Goal: Transaction & Acquisition: Purchase product/service

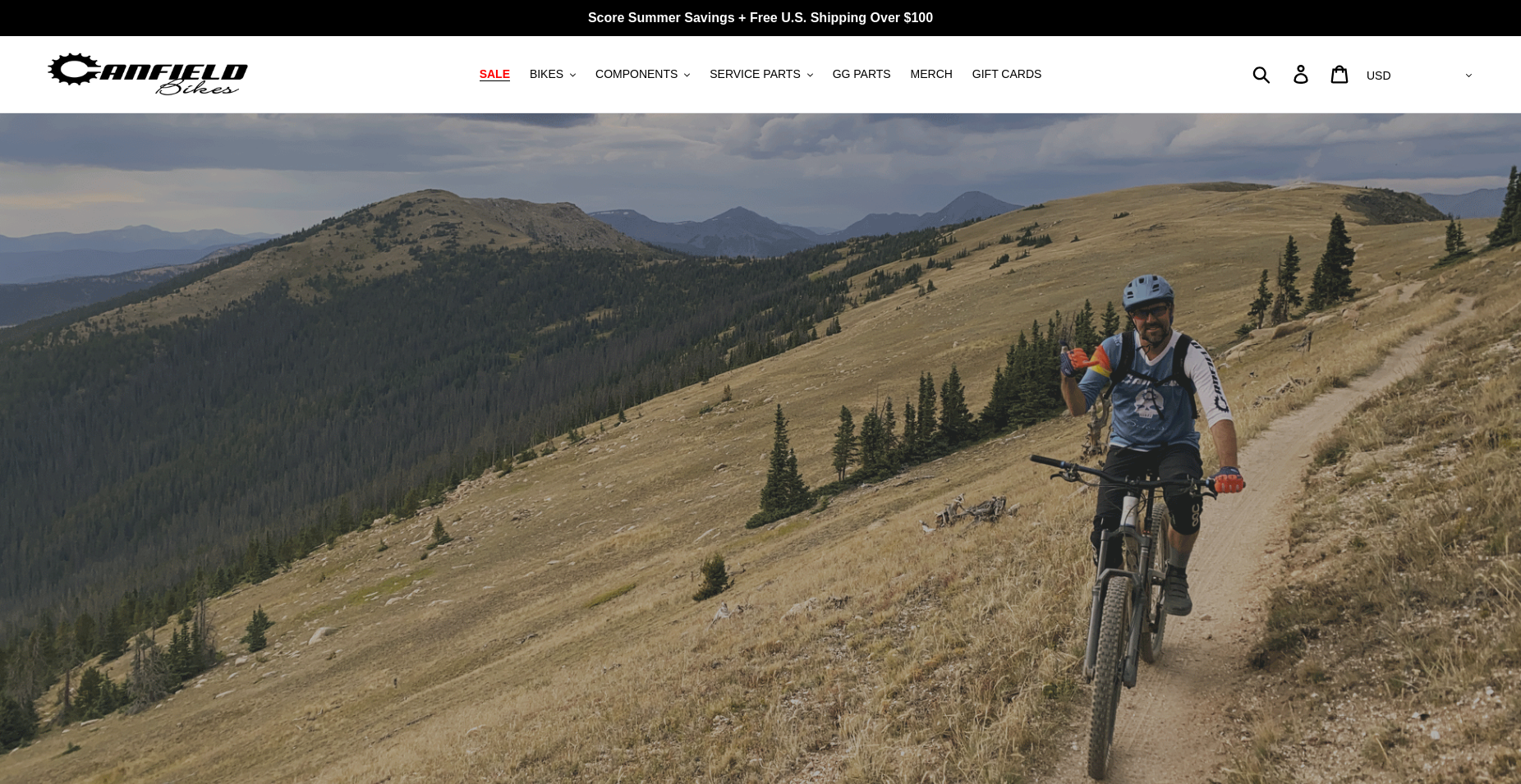
click at [510, 78] on span "SALE" at bounding box center [495, 73] width 31 height 14
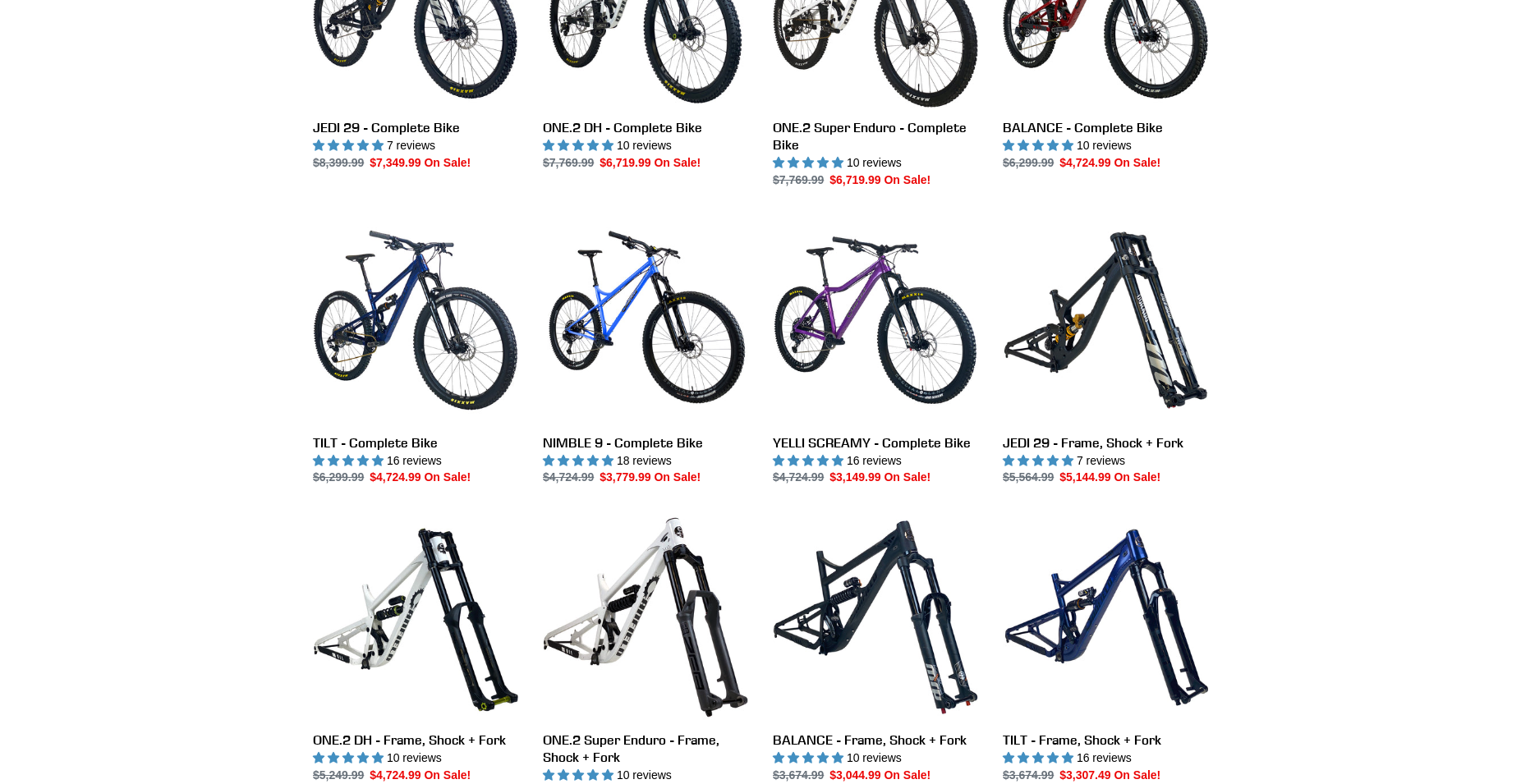
scroll to position [1424, 0]
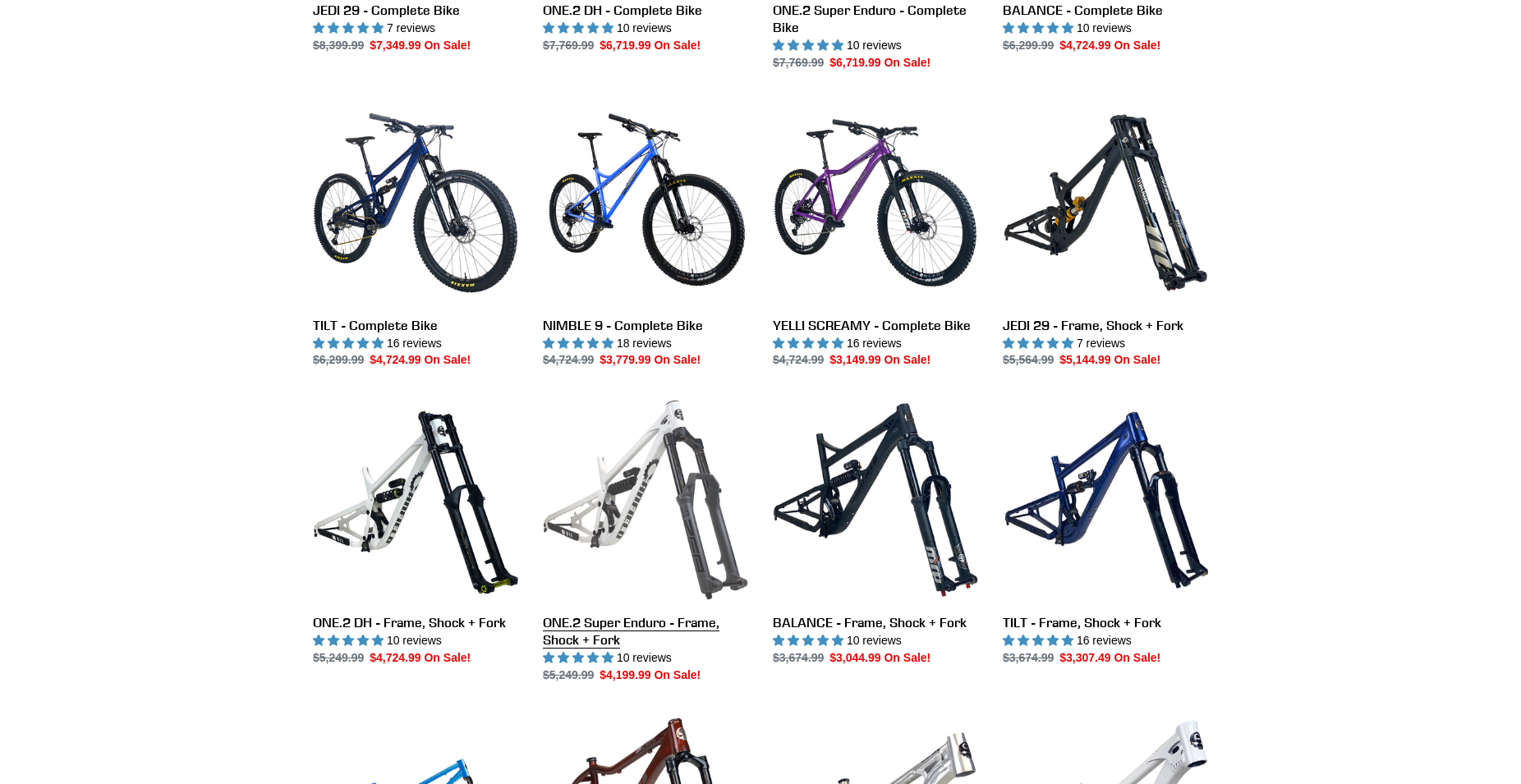
click at [626, 492] on link "ONE.2 Super Enduro - Frame, Shock + Fork" at bounding box center [645, 541] width 206 height 286
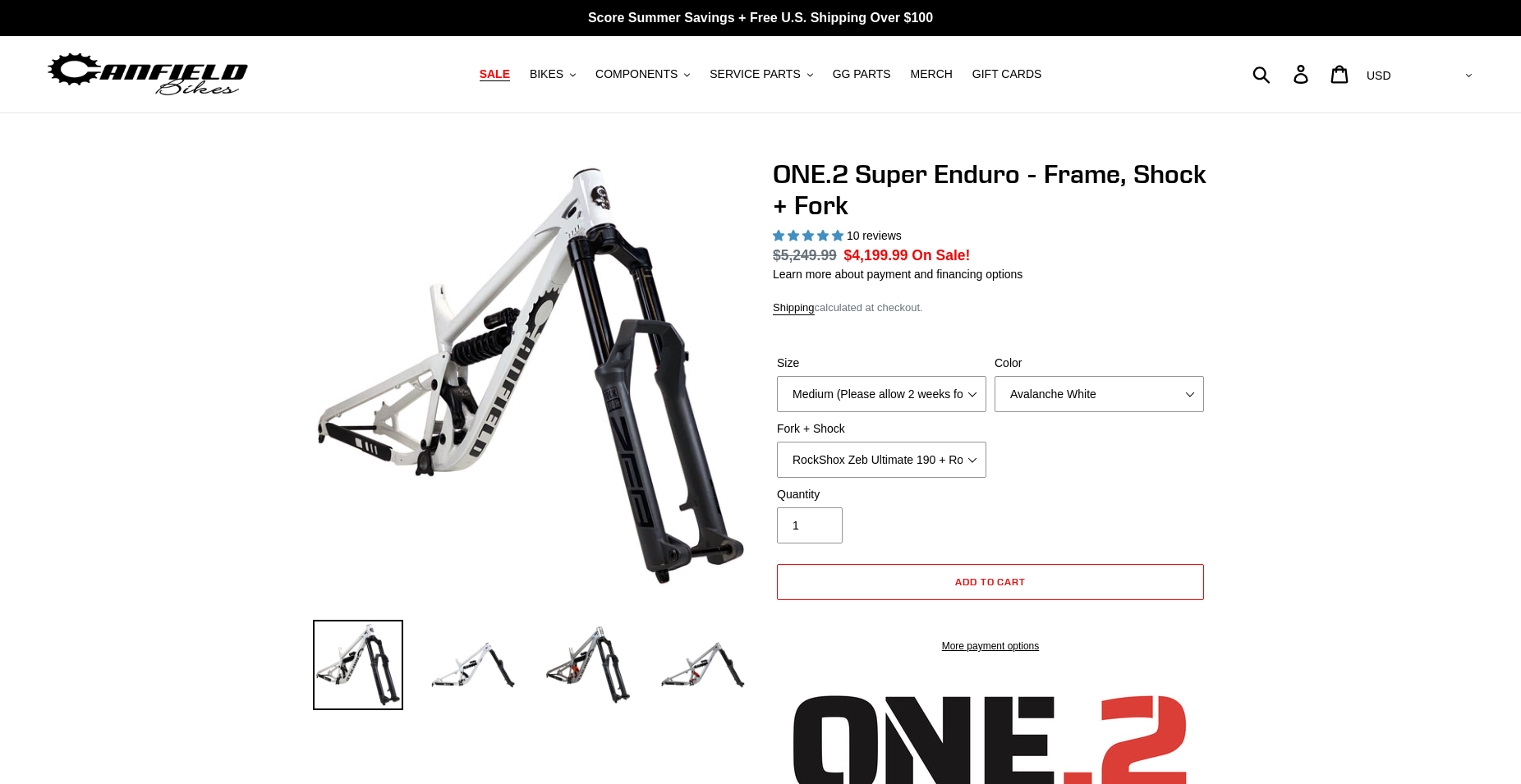
select select "highest-rating"
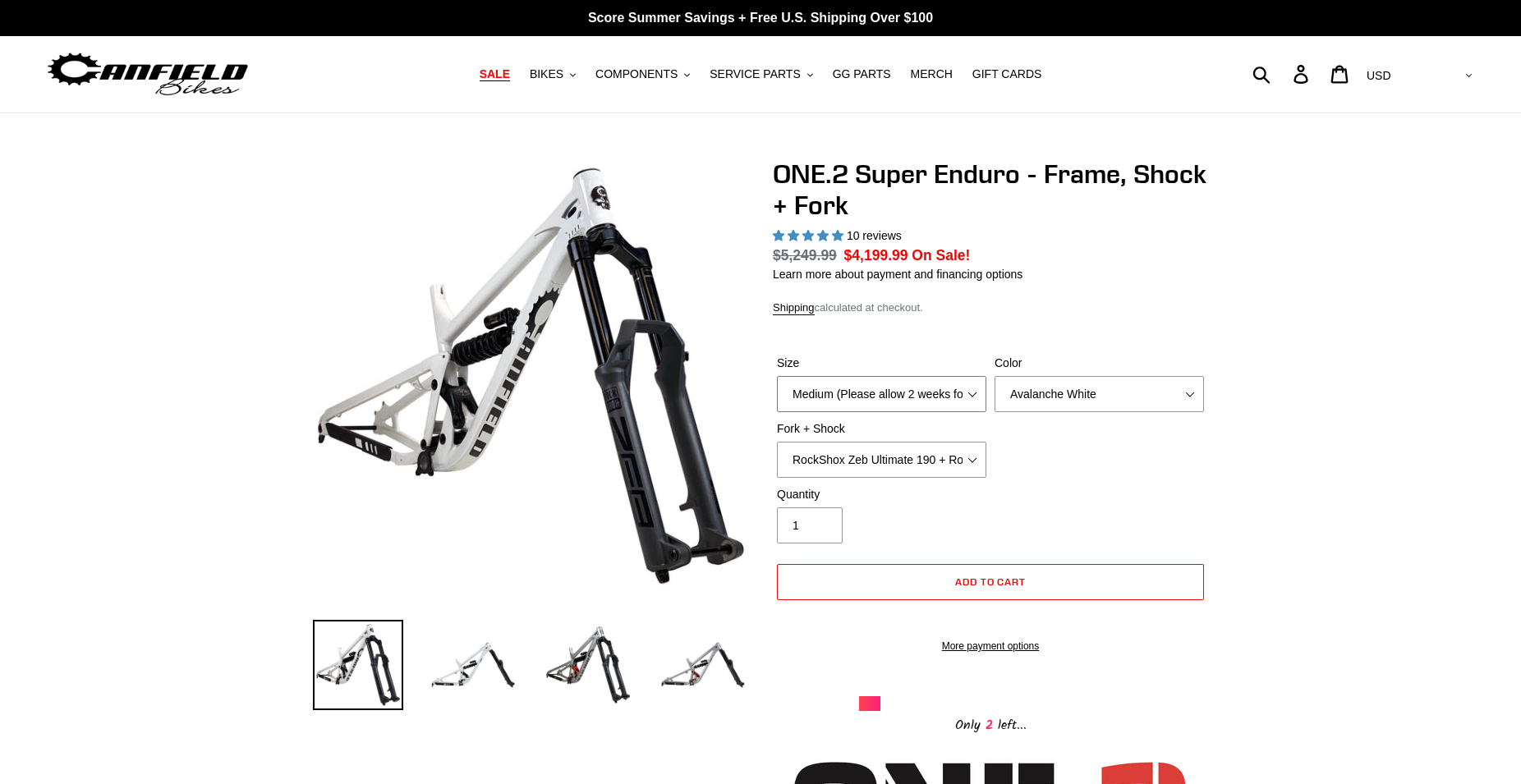
click at [777, 376] on select "Medium (Please allow 2 weeks for delivery) Large (Sold Out)" at bounding box center [881, 394] width 209 height 36
select select "Large (Sold Out)"
click option "Large (Sold Out)" at bounding box center [0, 0] width 0 height 0
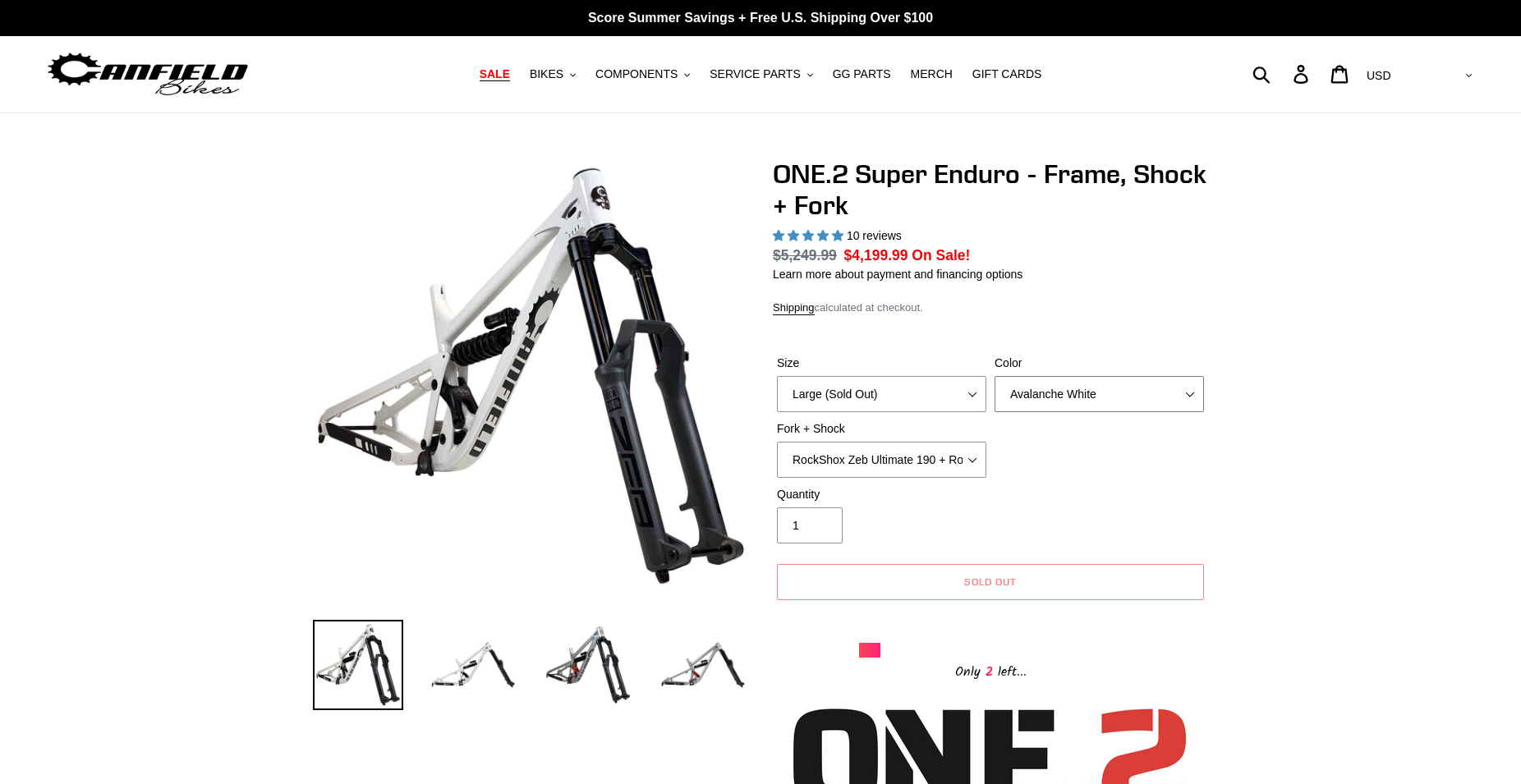
click at [994, 376] on select "Avalanche White Bentonite Grey" at bounding box center [1099, 394] width 209 height 36
select select "Bentonite Grey"
click option "Bentonite Grey" at bounding box center [0, 0] width 0 height 0
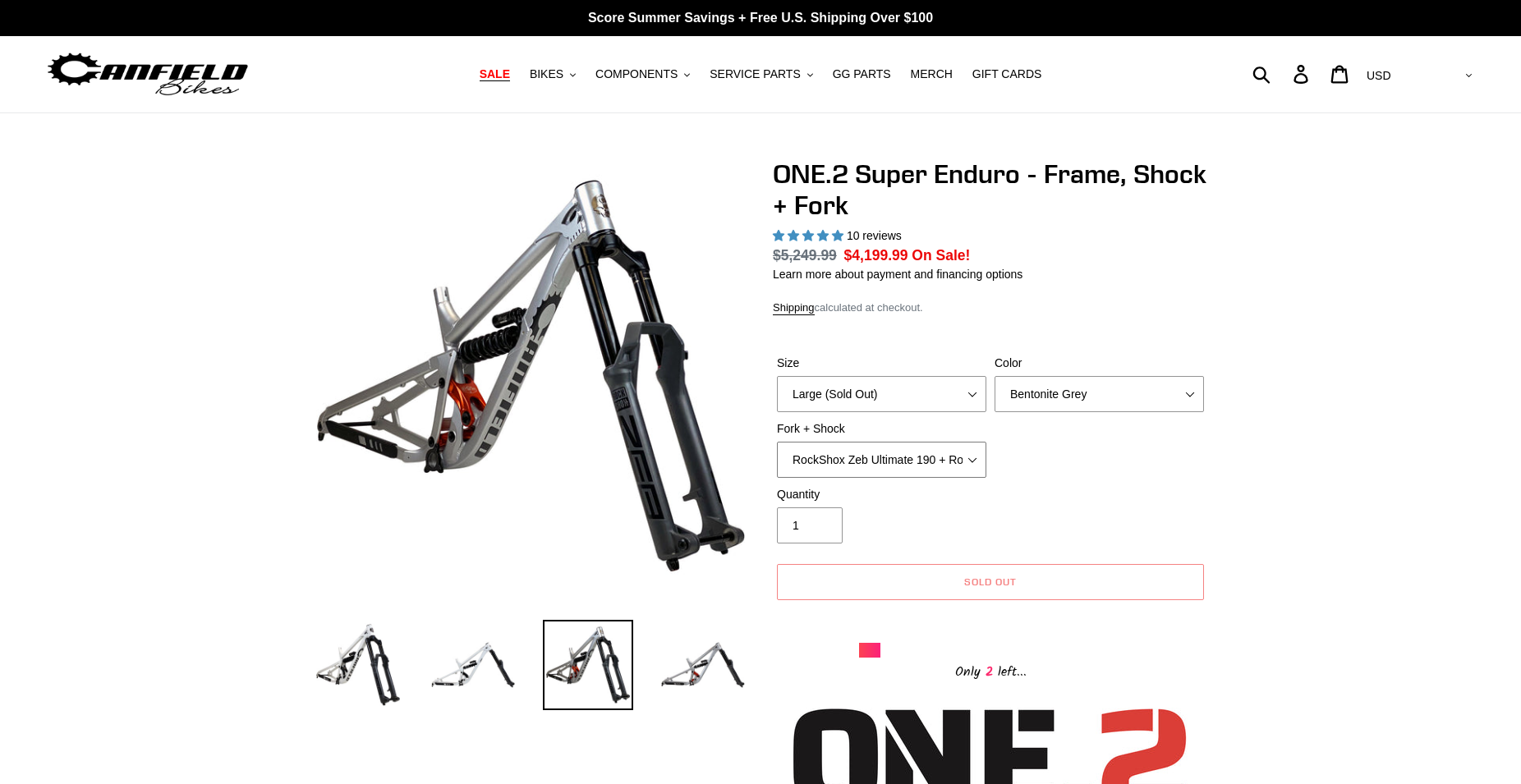
click at [777, 441] on select "RockShox Zeb Ultimate 190 + RockShox Vivid UltDH Coil 250x70" at bounding box center [881, 460] width 209 height 36
click at [1131, 443] on div "Size Medium (Please allow 2 weeks for delivery) Large (Sold Out) Color Avalanch…" at bounding box center [991, 420] width 435 height 131
click at [703, 671] on img at bounding box center [703, 665] width 91 height 91
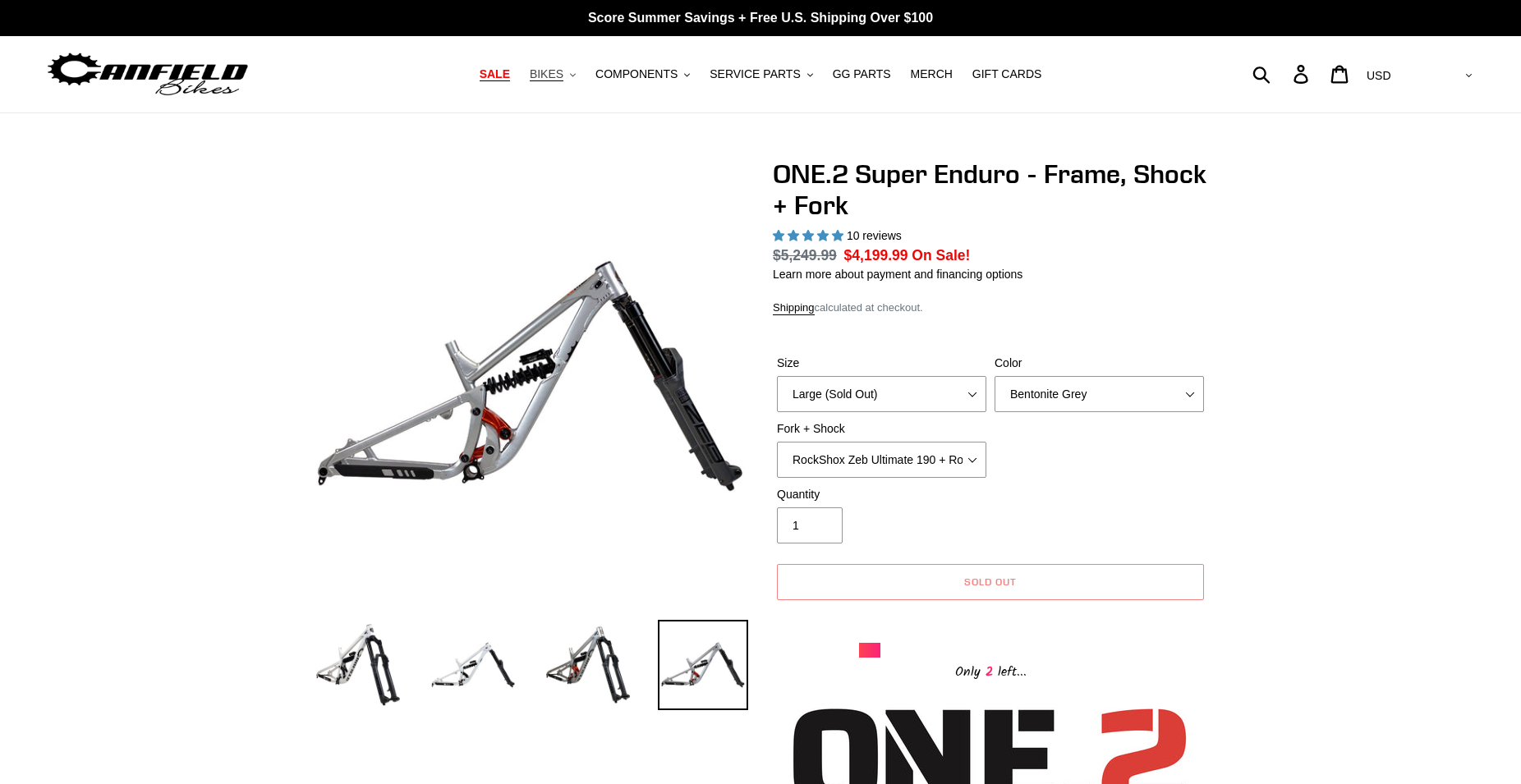
click at [564, 74] on span "BIKES" at bounding box center [546, 73] width 34 height 14
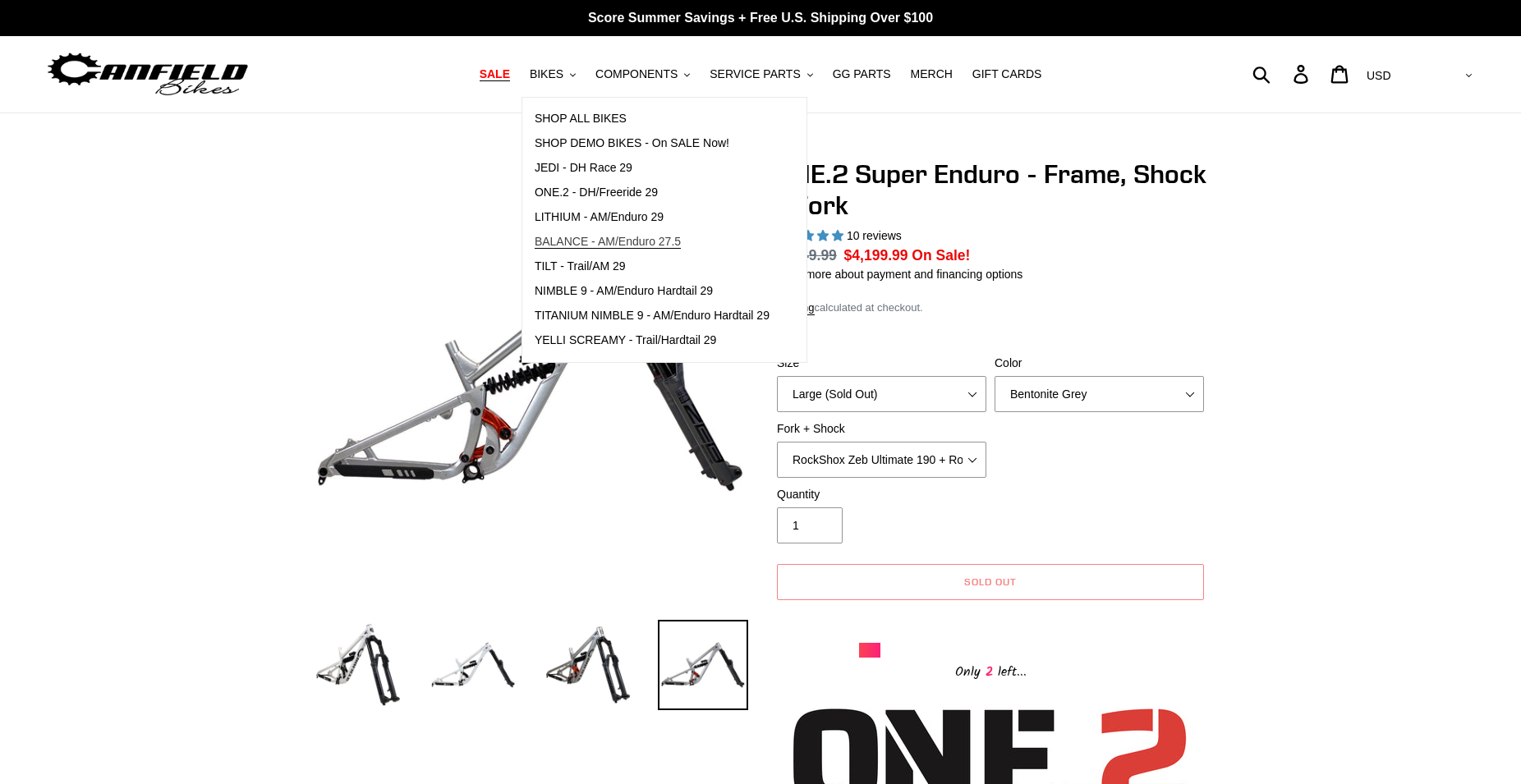
click at [589, 238] on span "BALANCE - AM/Enduro 27.5" at bounding box center [607, 241] width 146 height 14
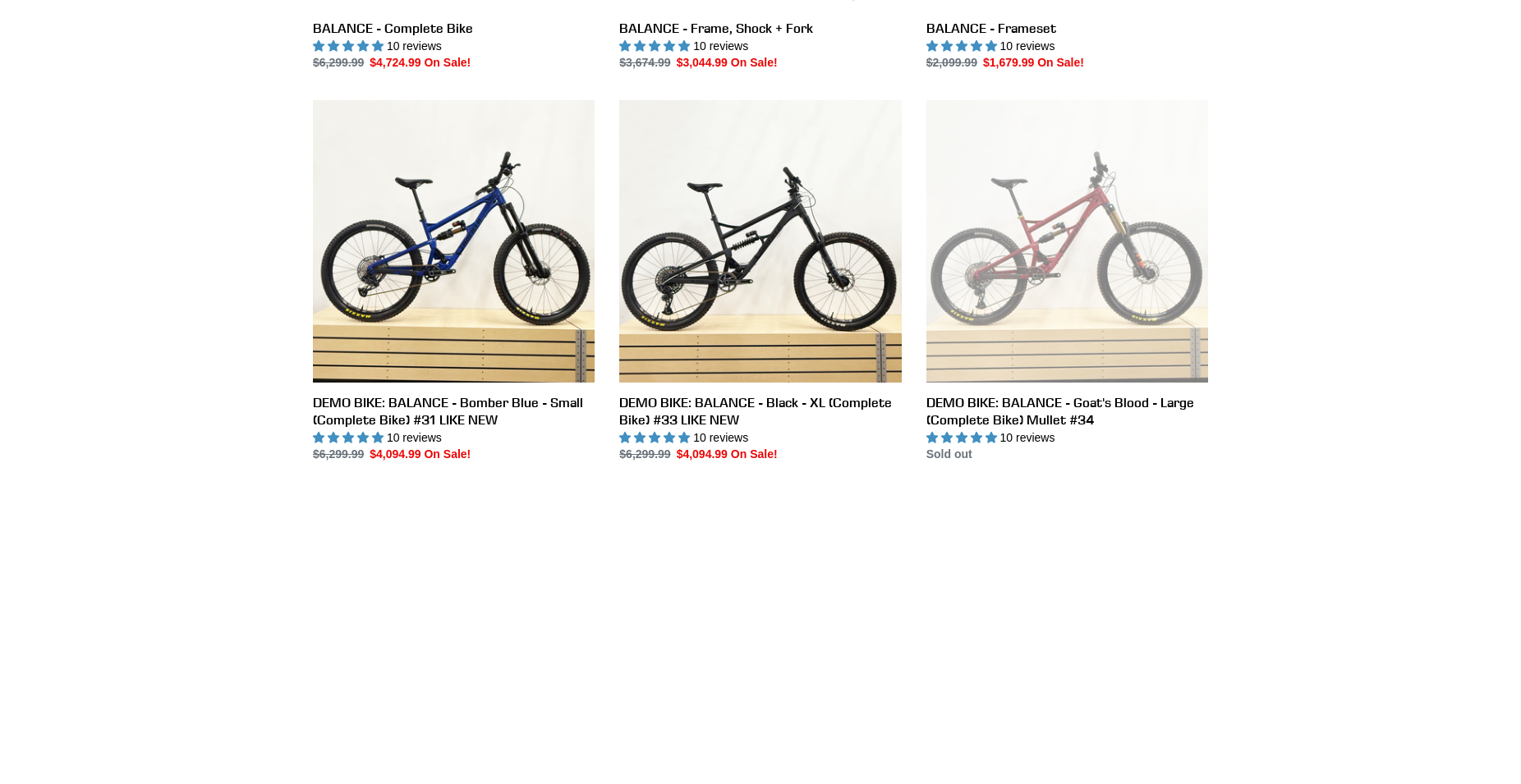
scroll to position [335, 0]
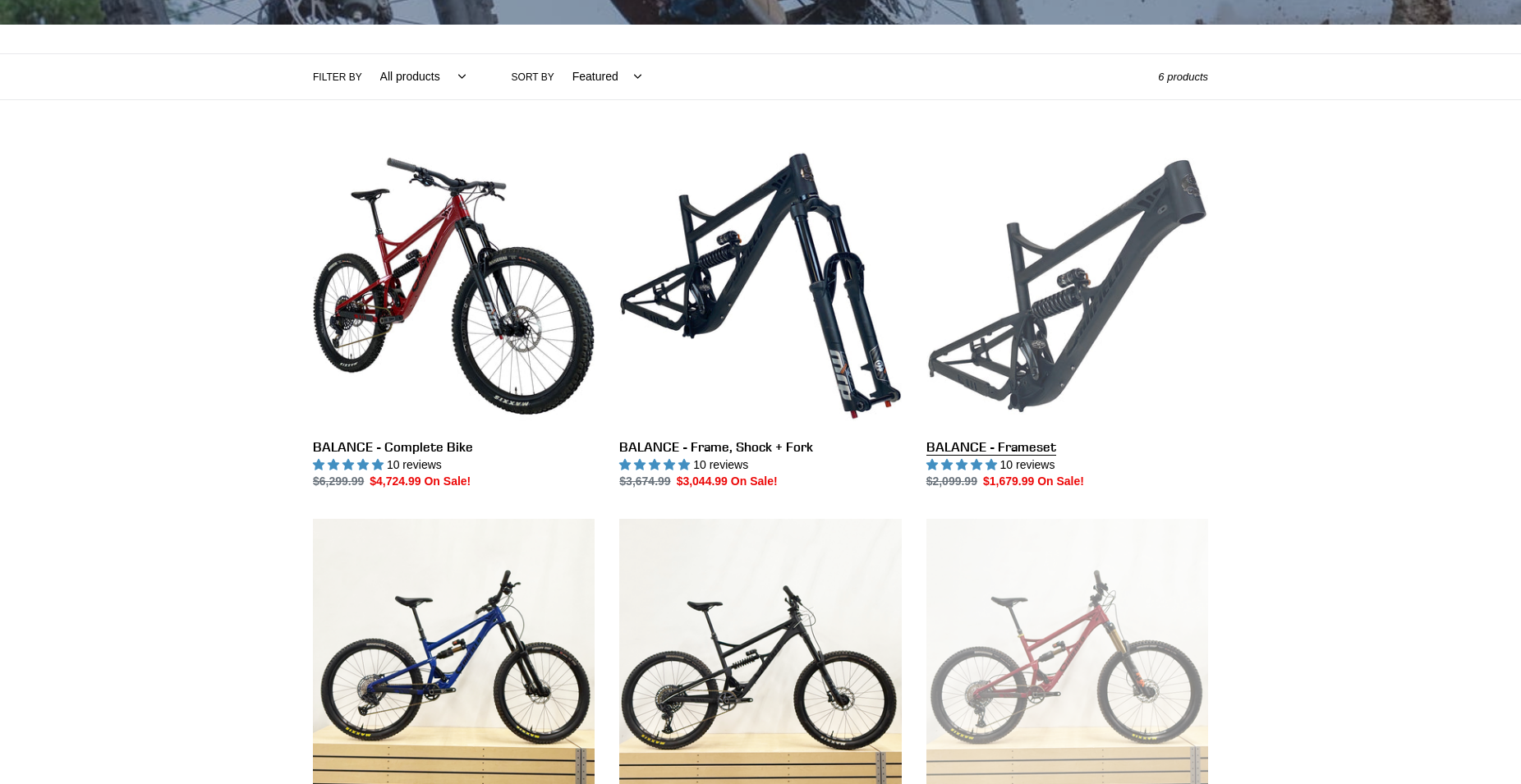
click at [1072, 284] on link "BALANCE - Frameset" at bounding box center [1067, 317] width 282 height 345
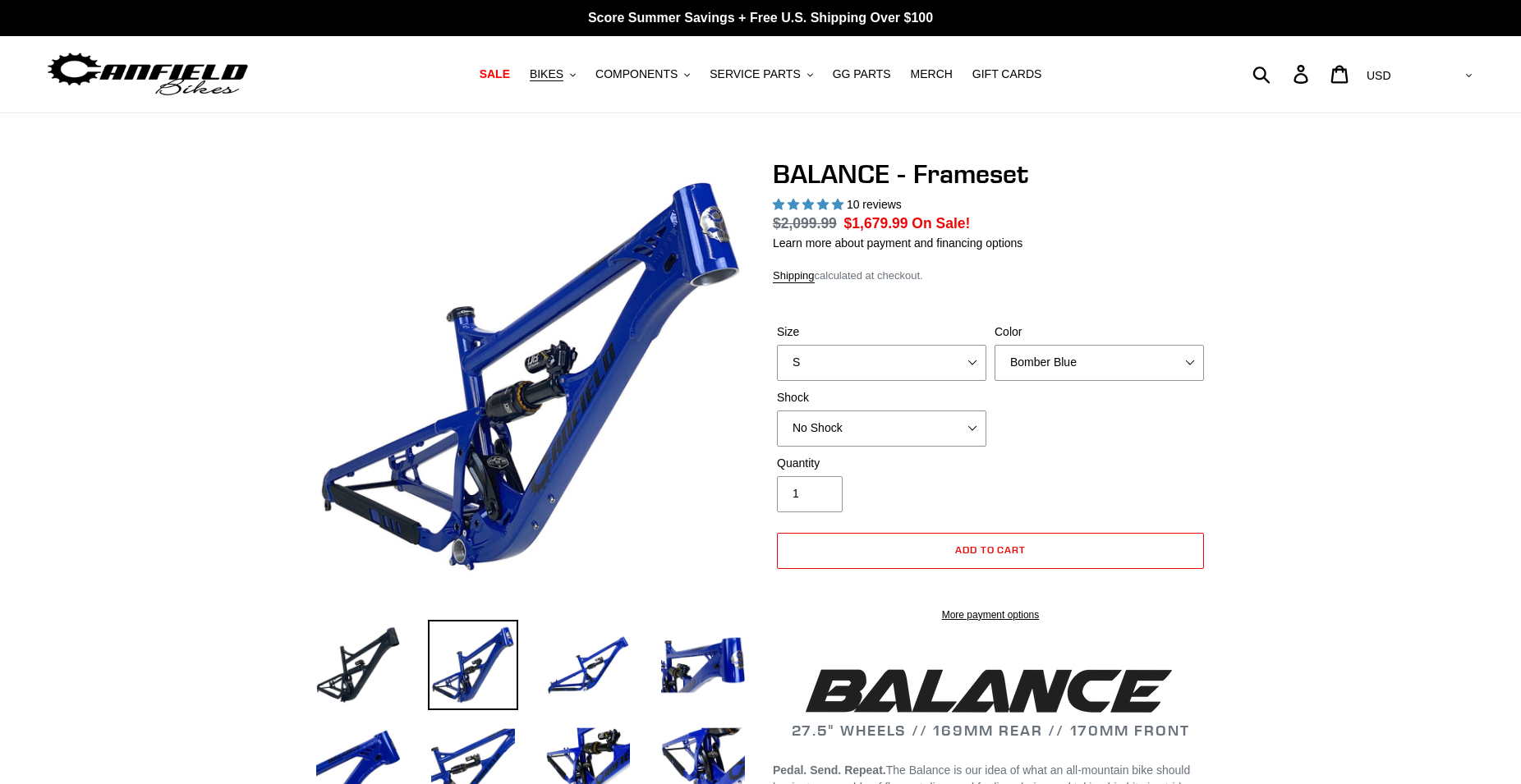
select select "highest-rating"
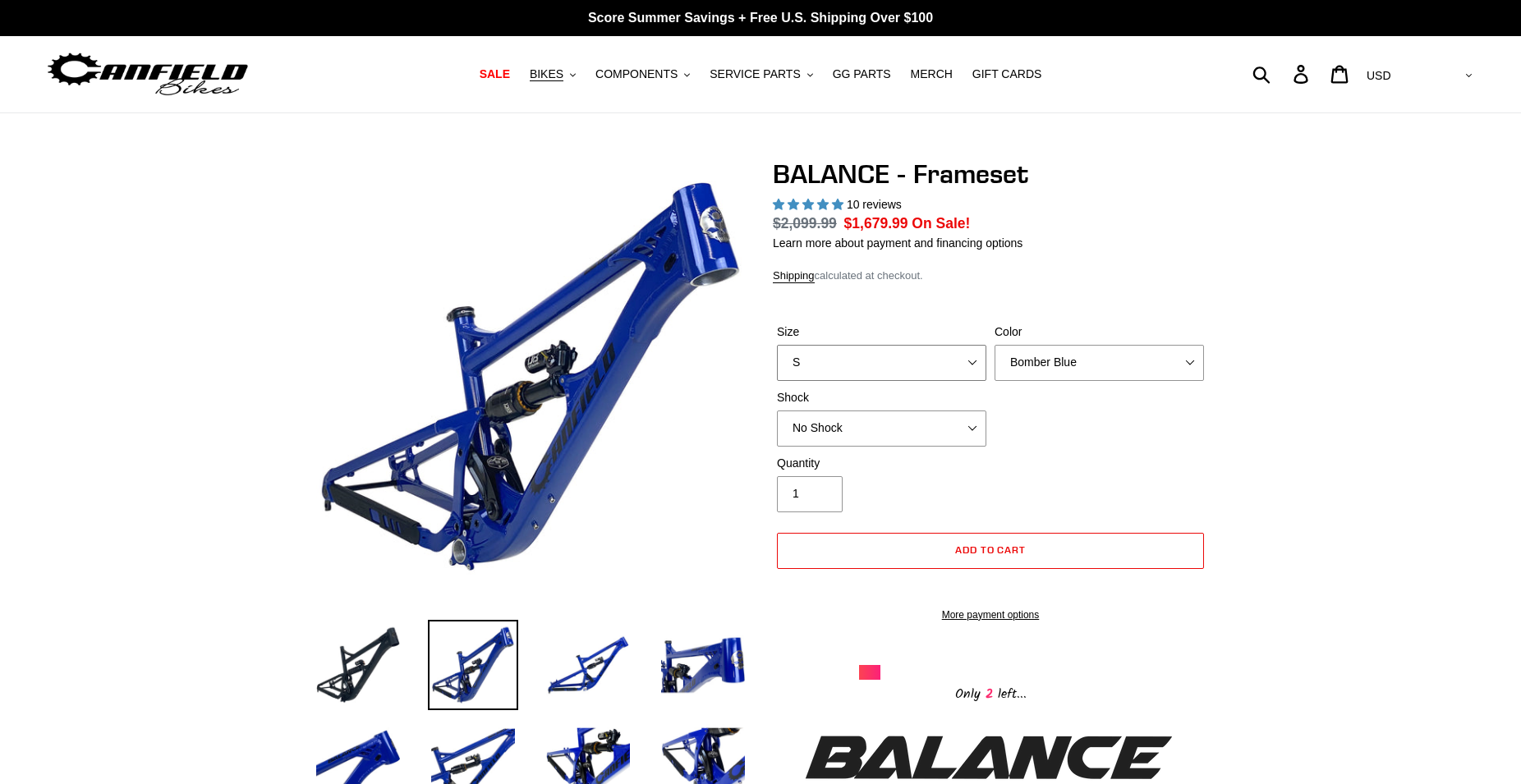
click at [777, 345] on select "S M L XL" at bounding box center [881, 363] width 209 height 36
select select "L"
click option "L" at bounding box center [0, 0] width 0 height 0
click at [994, 345] on select "Bomber Blue Goat's Blood Stealth Black" at bounding box center [1099, 363] width 209 height 36
select select "Stealth Black"
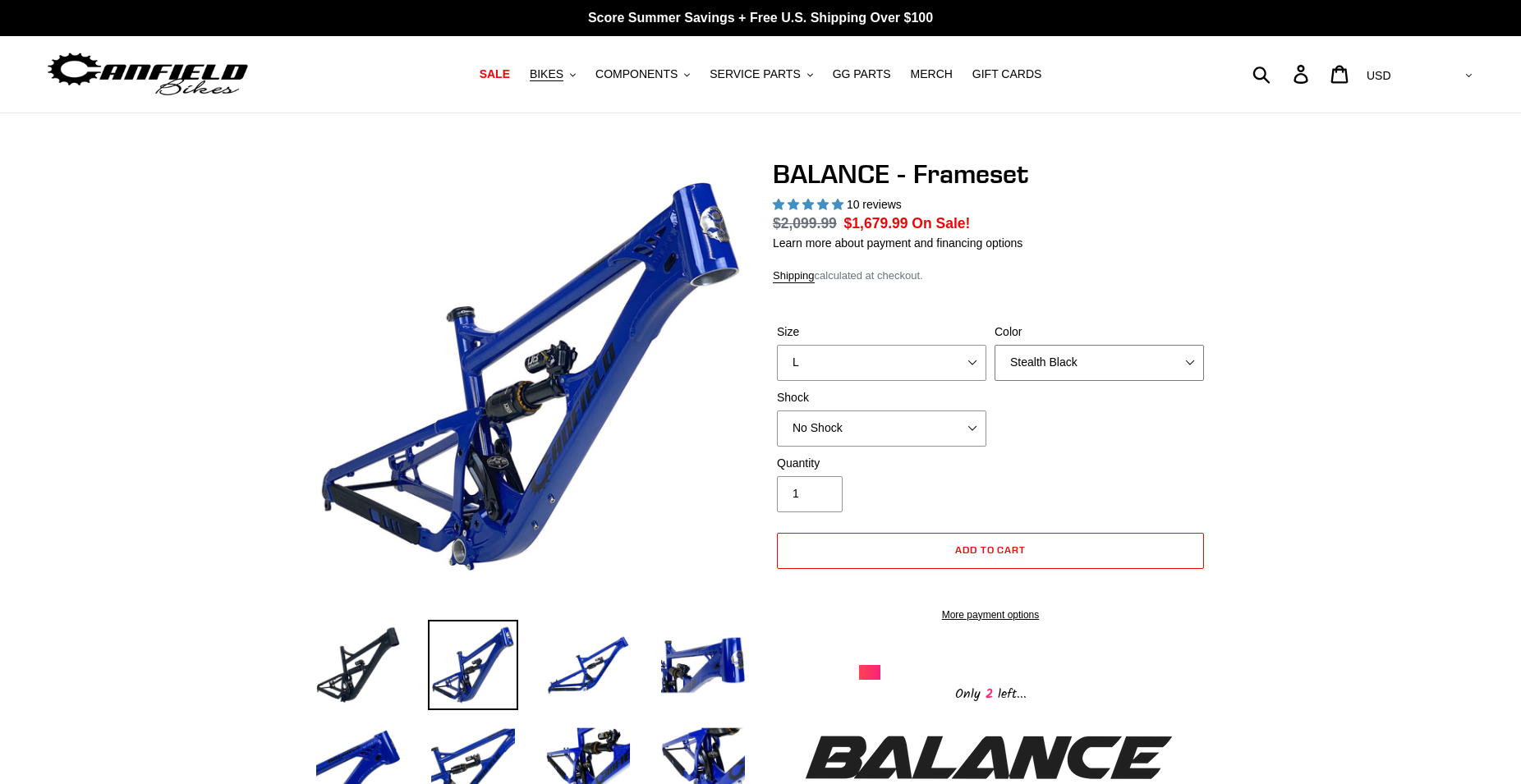
click option "Stealth Black" at bounding box center [0, 0] width 0 height 0
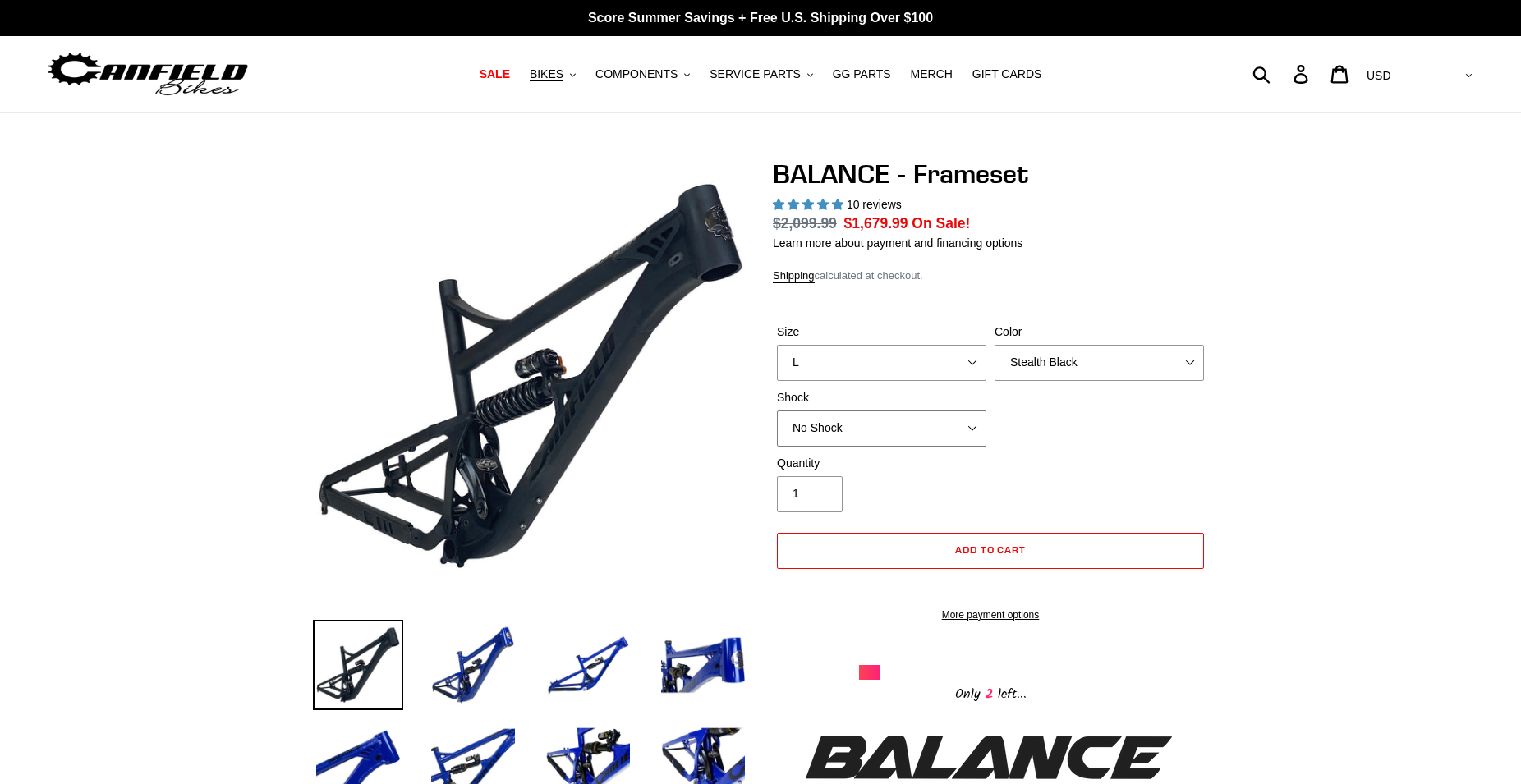
click at [777, 411] on select "No Shock Cane Creek Kitsuma Air Öhlins TTX2 Air EXT Storia V3-S" at bounding box center [881, 429] width 209 height 36
click option "Cane Creek Kitsuma Air" at bounding box center [0, 0] width 0 height 0
click at [777, 411] on select "No Shock Cane Creek Kitsuma Air Öhlins TTX2 Air EXT Storia V3-S" at bounding box center [881, 429] width 209 height 36
click option "Öhlins TTX2 Air" at bounding box center [0, 0] width 0 height 0
click at [777, 411] on select "No Shock Cane Creek Kitsuma Air Öhlins TTX2 Air EXT Storia V3-S" at bounding box center [881, 429] width 209 height 36
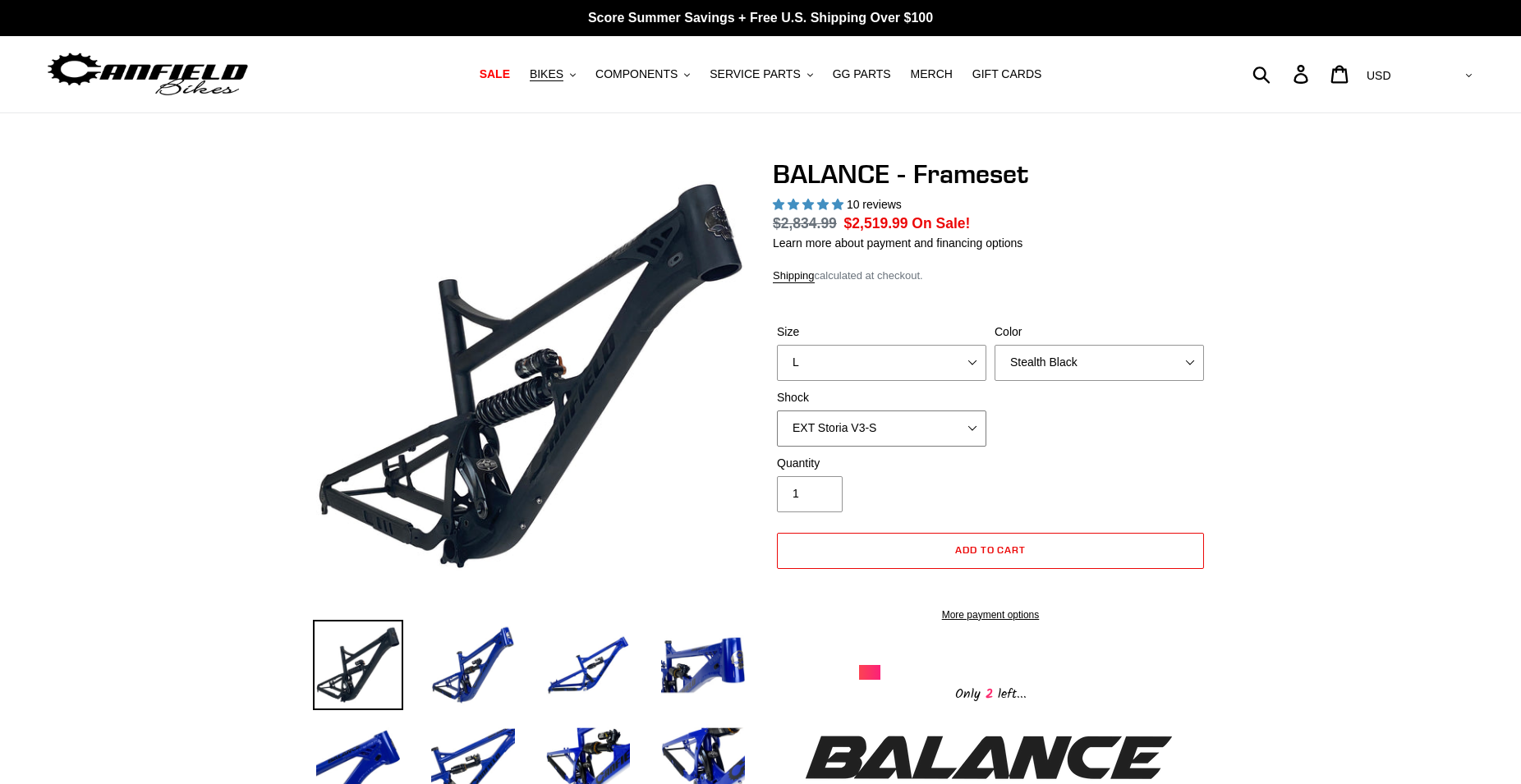
click option "EXT Storia V3-S" at bounding box center [0, 0] width 0 height 0
click at [777, 411] on select "No Shock Cane Creek Kitsuma Air Öhlins TTX2 Air EXT Storia V3-S" at bounding box center [881, 429] width 209 height 36
select select "Cane Creek Kitsuma Air"
click option "Cane Creek Kitsuma Air" at bounding box center [0, 0] width 0 height 0
click at [564, 73] on span "BIKES" at bounding box center [546, 73] width 34 height 14
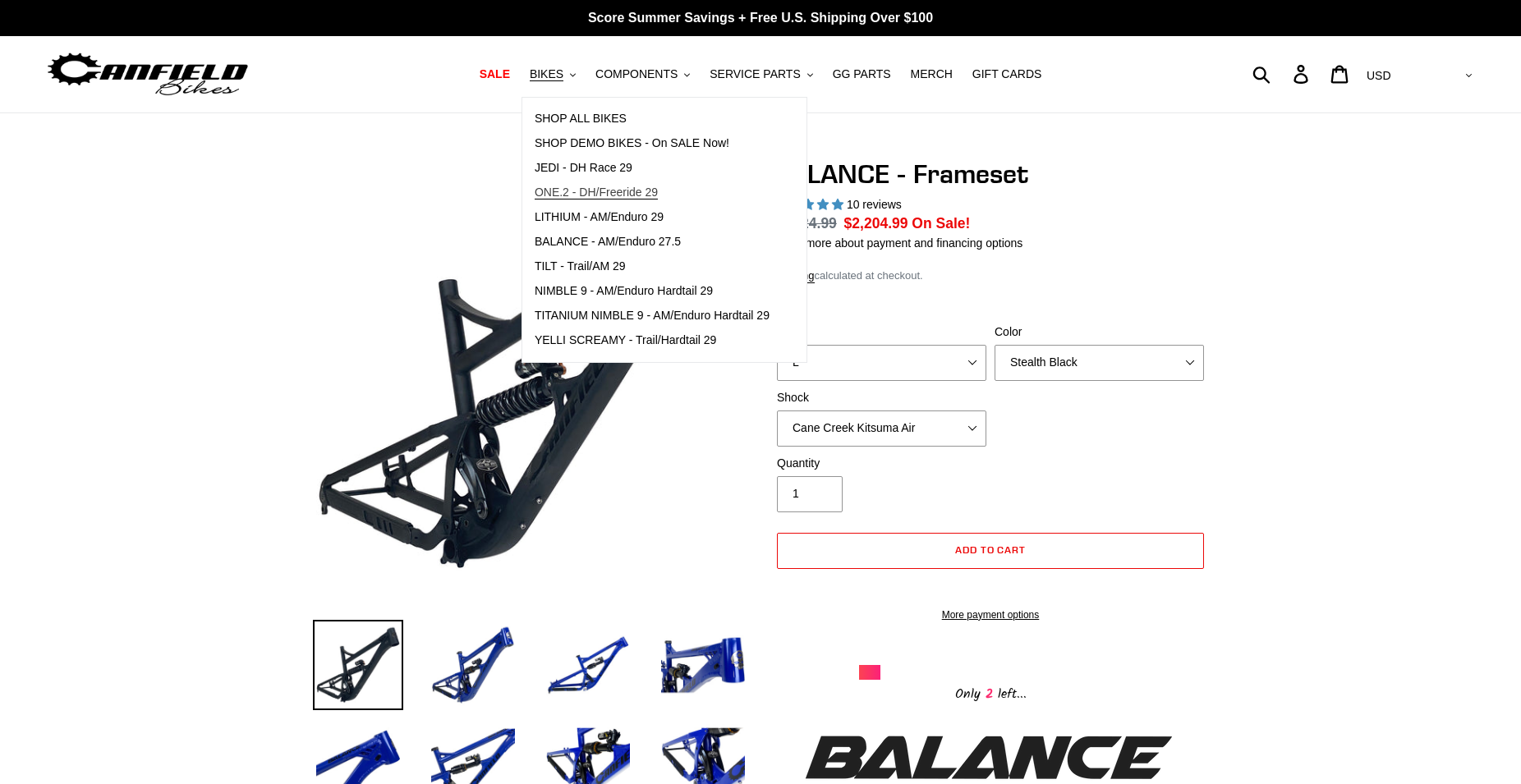
click at [590, 193] on span "ONE.2 - DH/Freeride 29" at bounding box center [596, 192] width 123 height 14
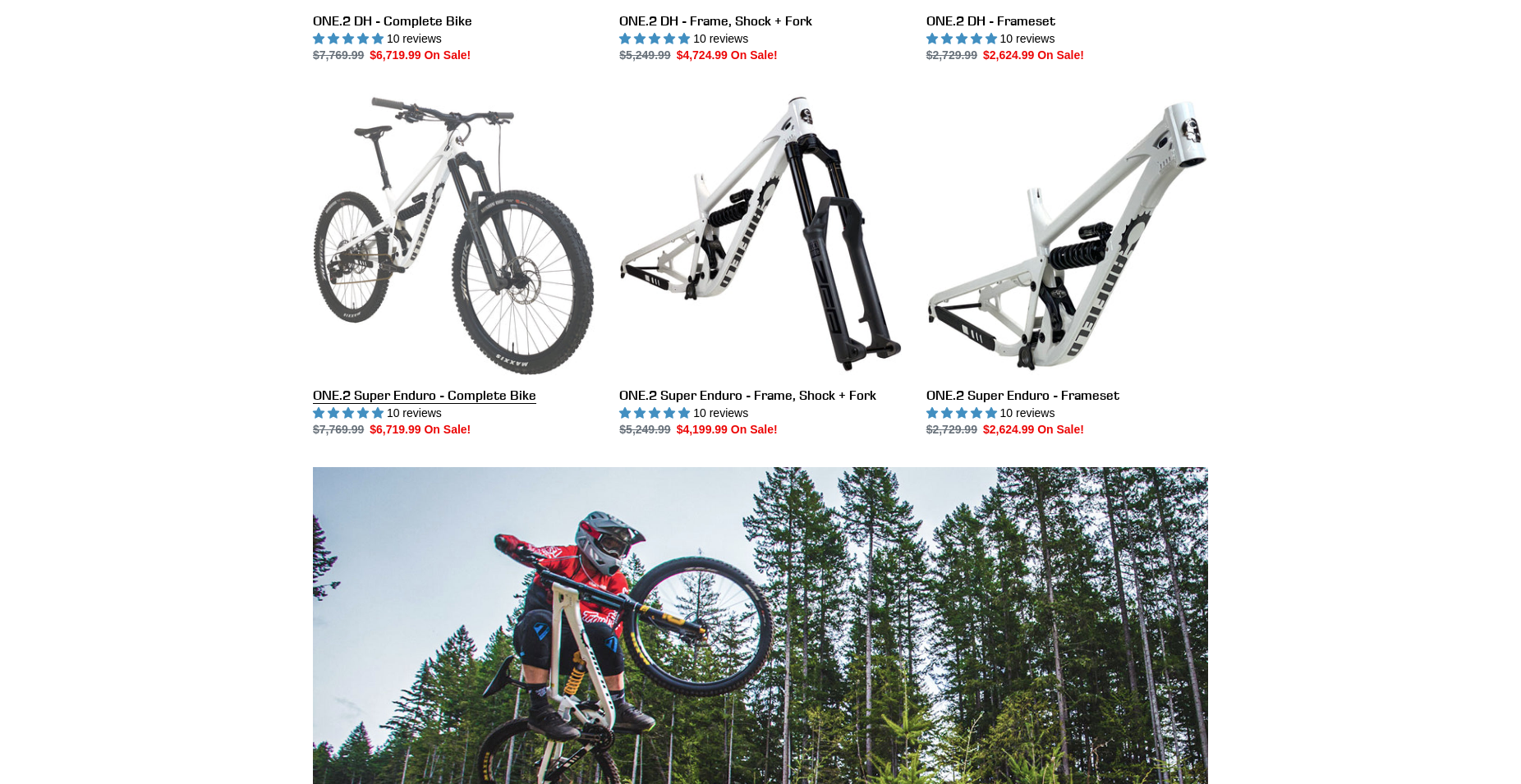
scroll to position [1005, 0]
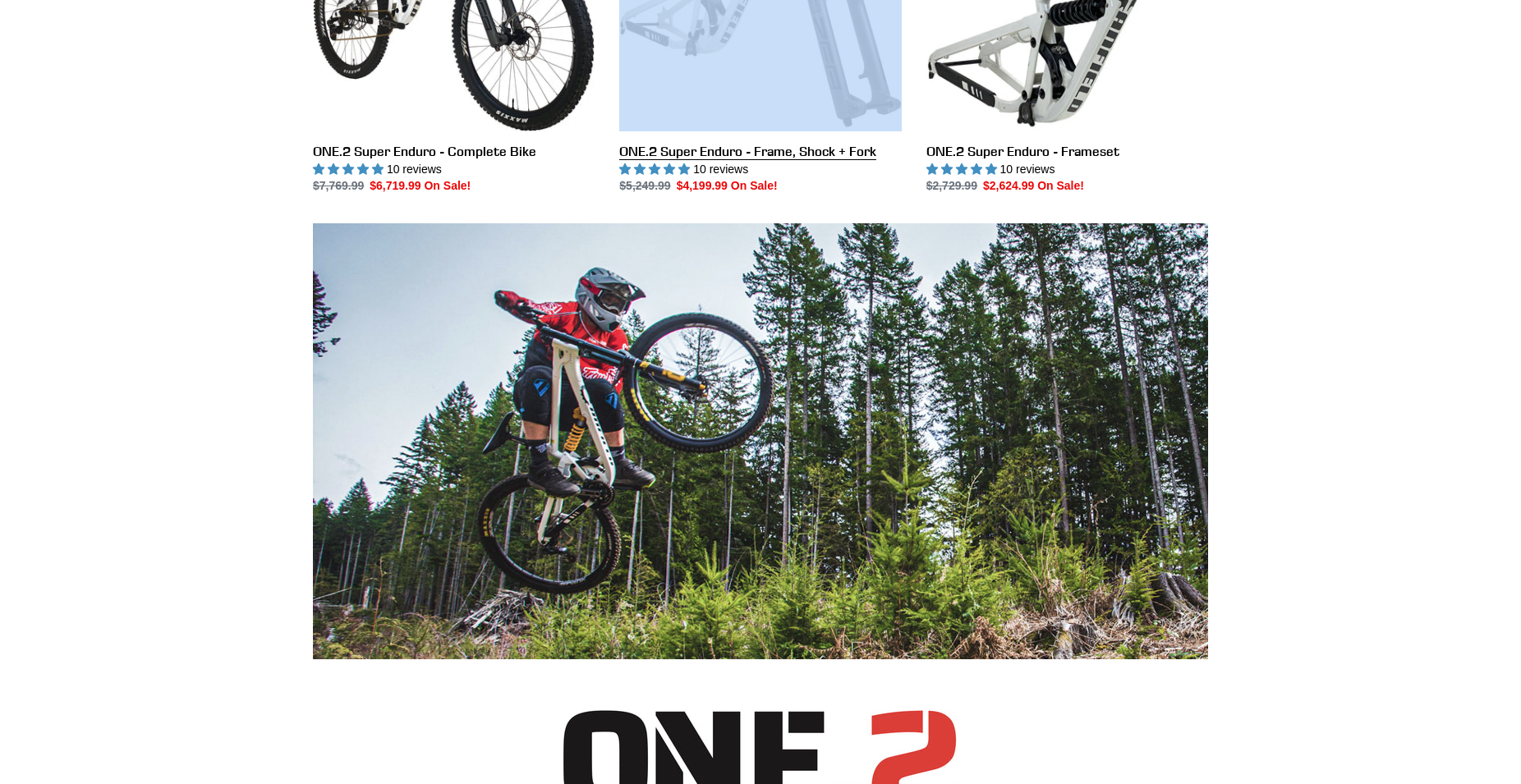
drag, startPoint x: 616, startPoint y: 151, endPoint x: 686, endPoint y: 155, distance: 70.1
click at [686, 155] on li "ONE.2 Super Enduro - Frame, Shock + Fork ONE.2 Super Enduro - Frame, Shock + Fo…" at bounding box center [748, 35] width 306 height 374
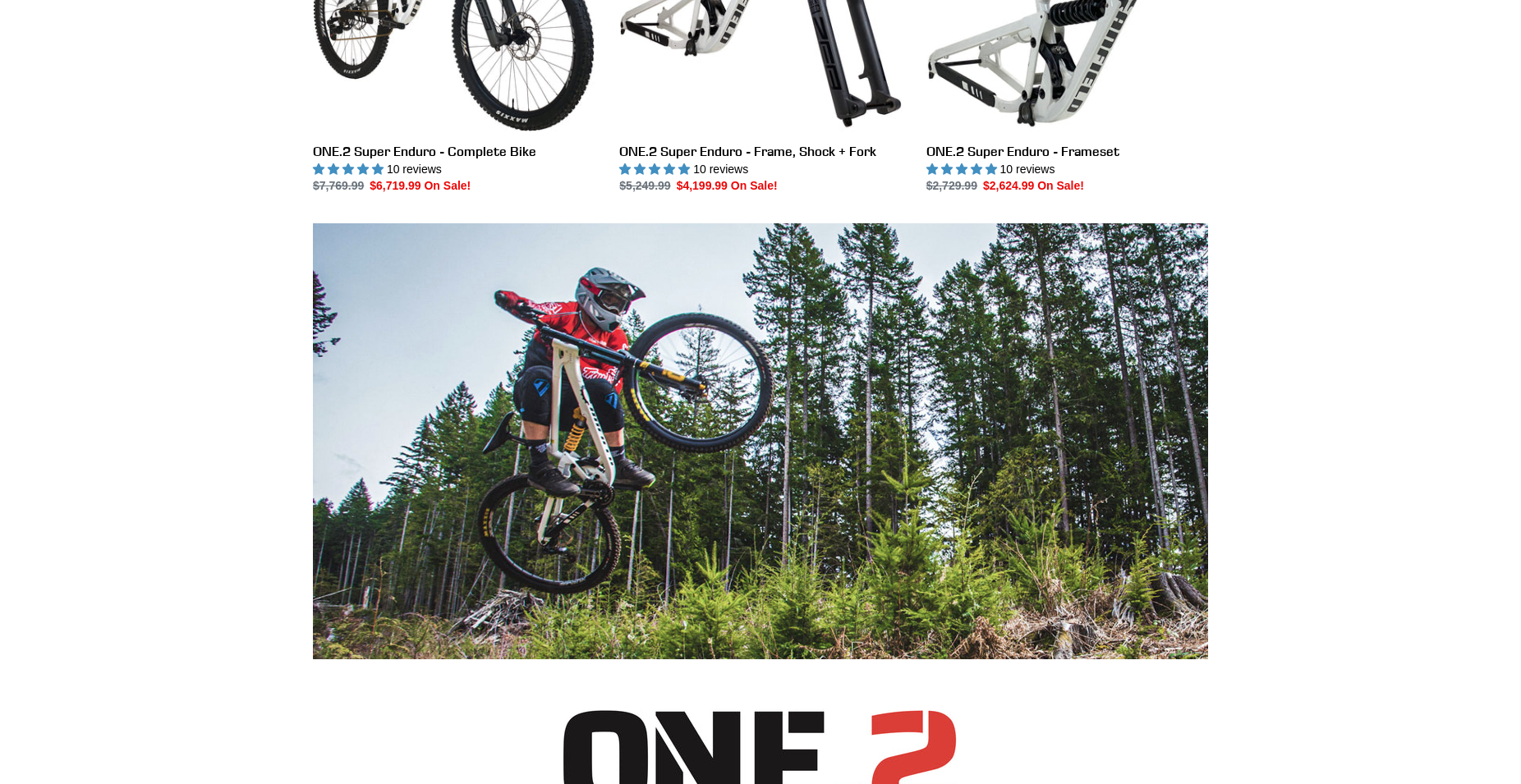
click at [1350, 213] on div "Collection: ONE.2 - Downhill/Freeride/Super Enduro Filter by All products 29er …" at bounding box center [760, 557] width 1521 height 2899
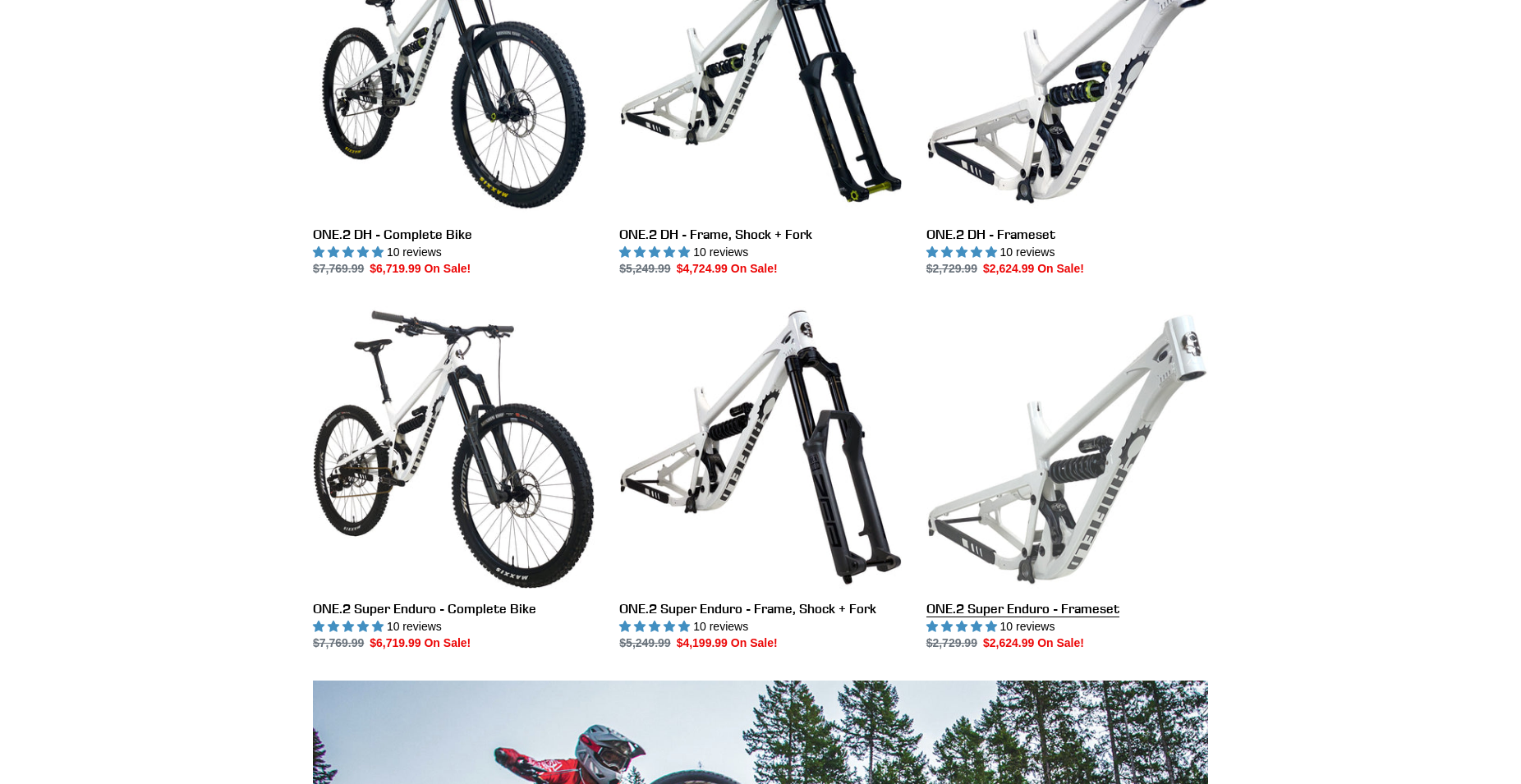
scroll to position [586, 0]
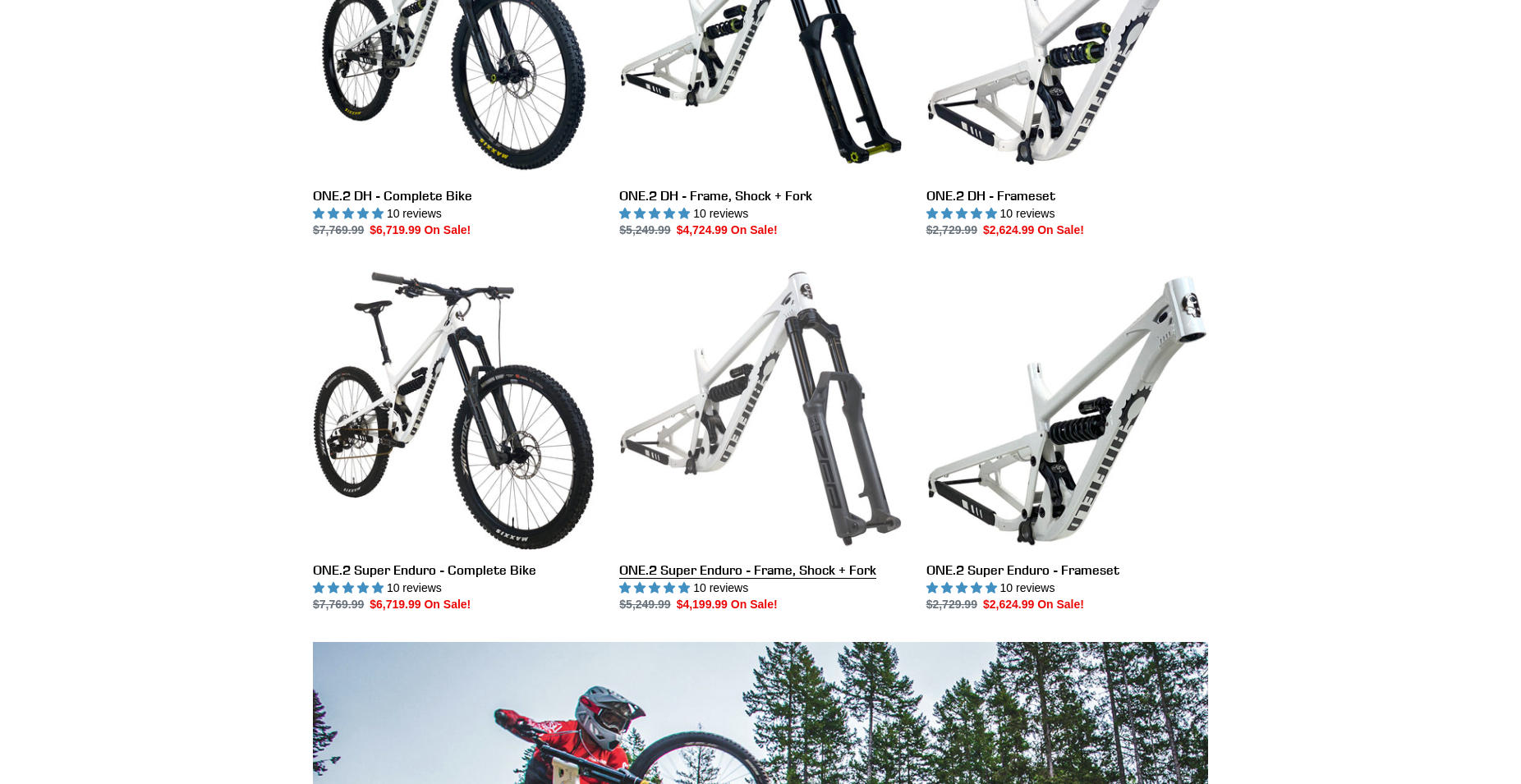
click at [782, 365] on link "ONE.2 Super Enduro - Frame, Shock + Fork" at bounding box center [760, 440] width 282 height 345
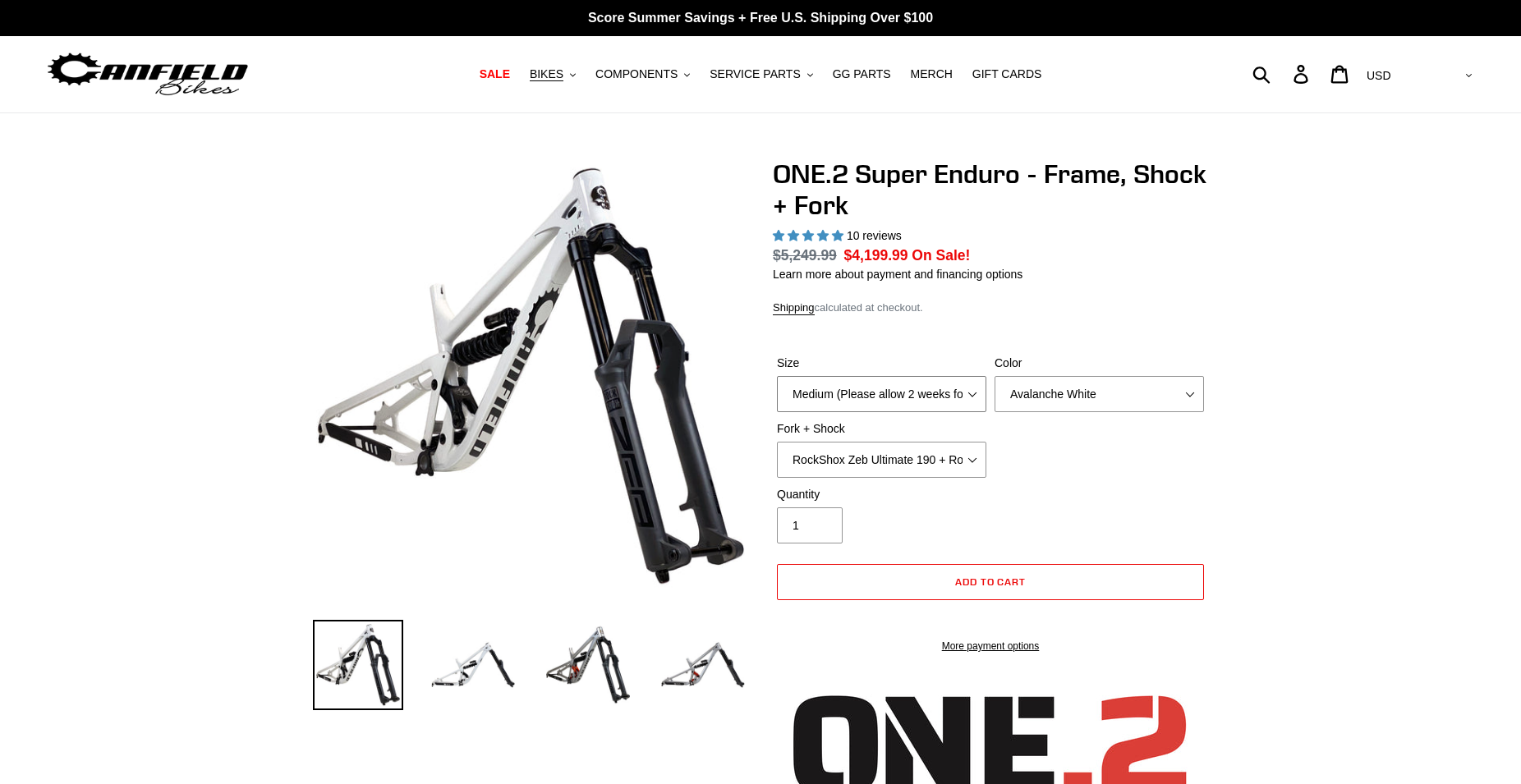
click at [777, 376] on select "Medium (Please allow 2 weeks for delivery) Large (Sold Out)" at bounding box center [881, 394] width 209 height 36
select select "highest-rating"
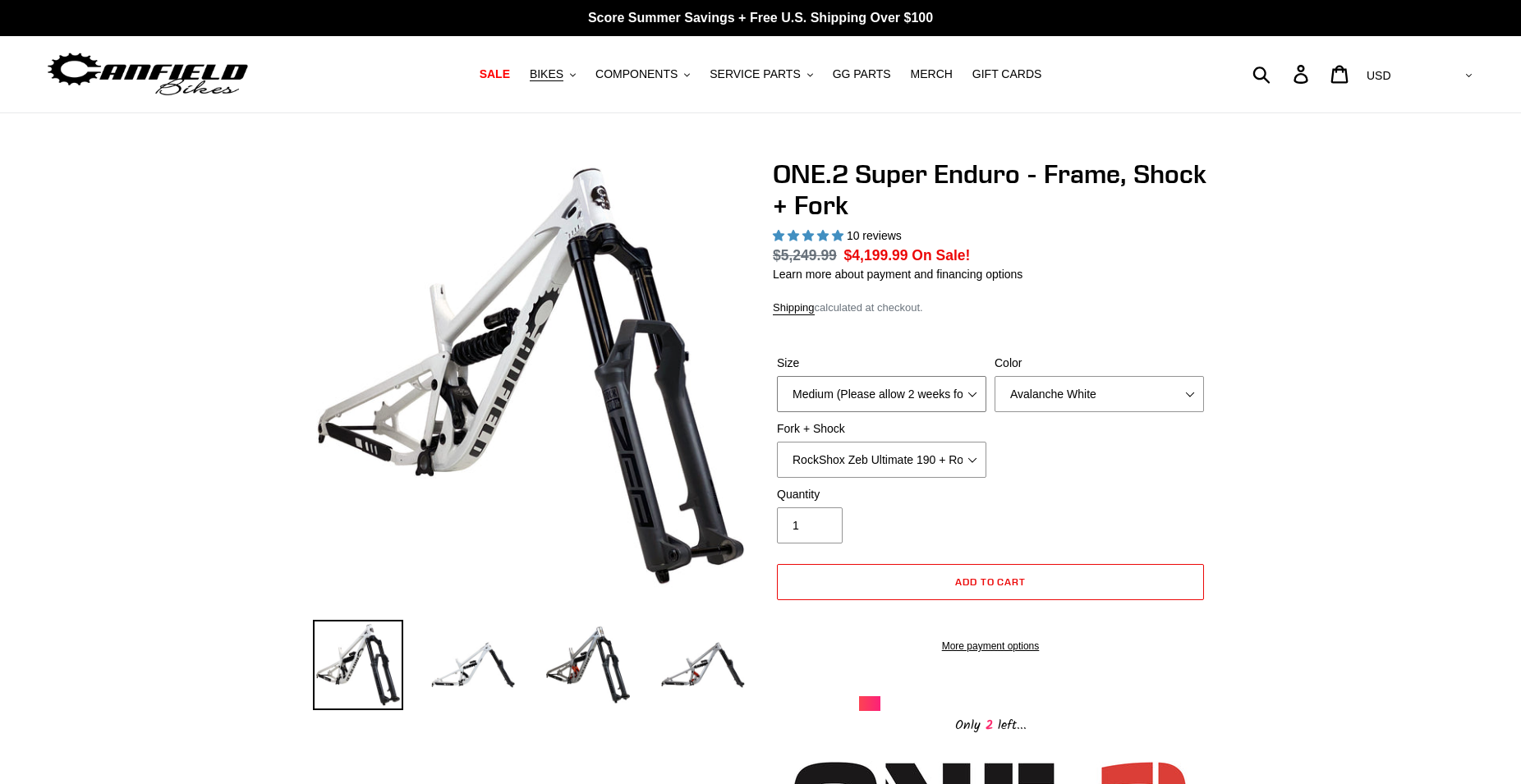
select select "Large (Sold Out)"
click option "Large (Sold Out)" at bounding box center [0, 0] width 0 height 0
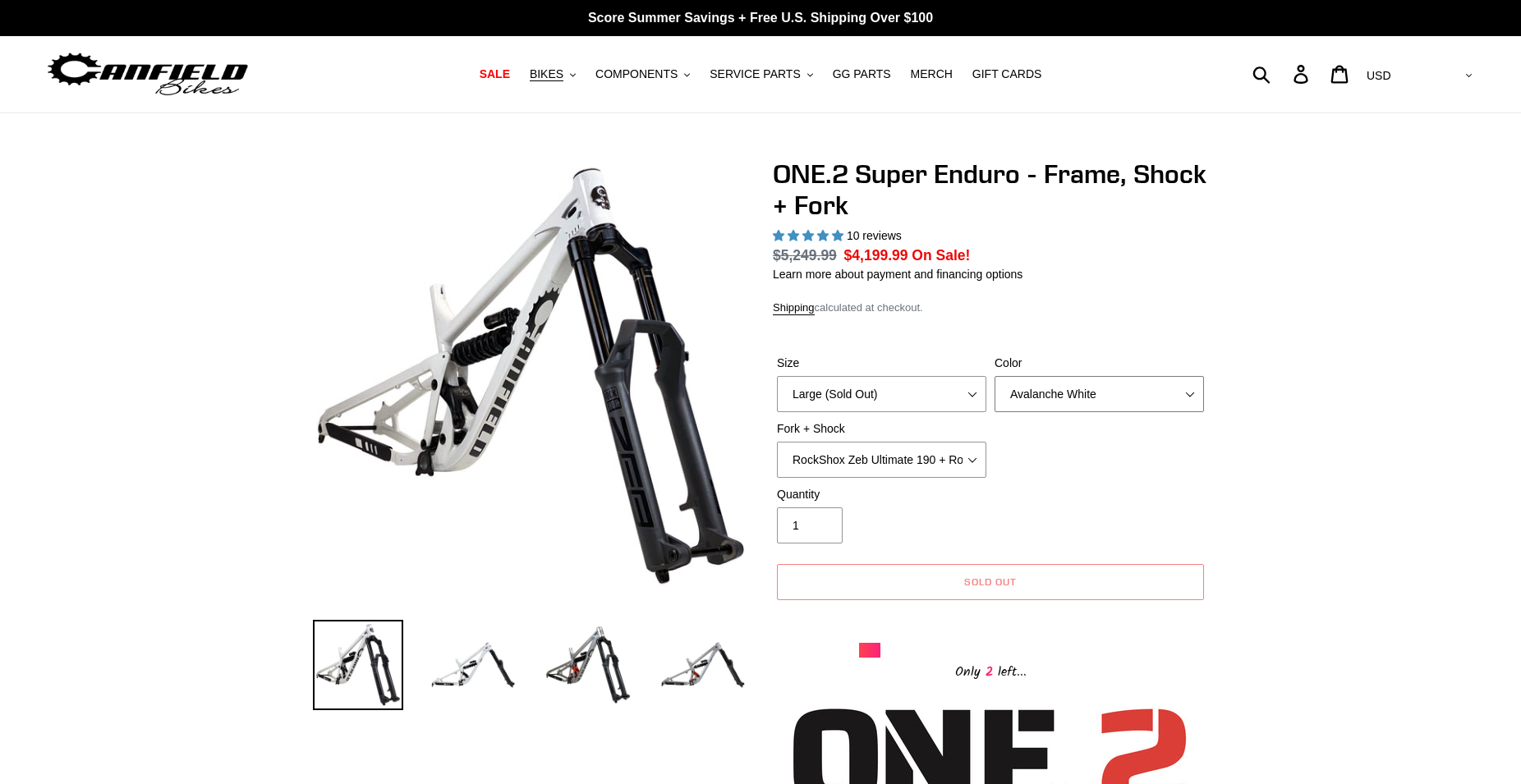
click at [994, 376] on select "Avalanche White Bentonite Grey" at bounding box center [1099, 394] width 209 height 36
select select "Bentonite Grey"
click option "Bentonite Grey" at bounding box center [0, 0] width 0 height 0
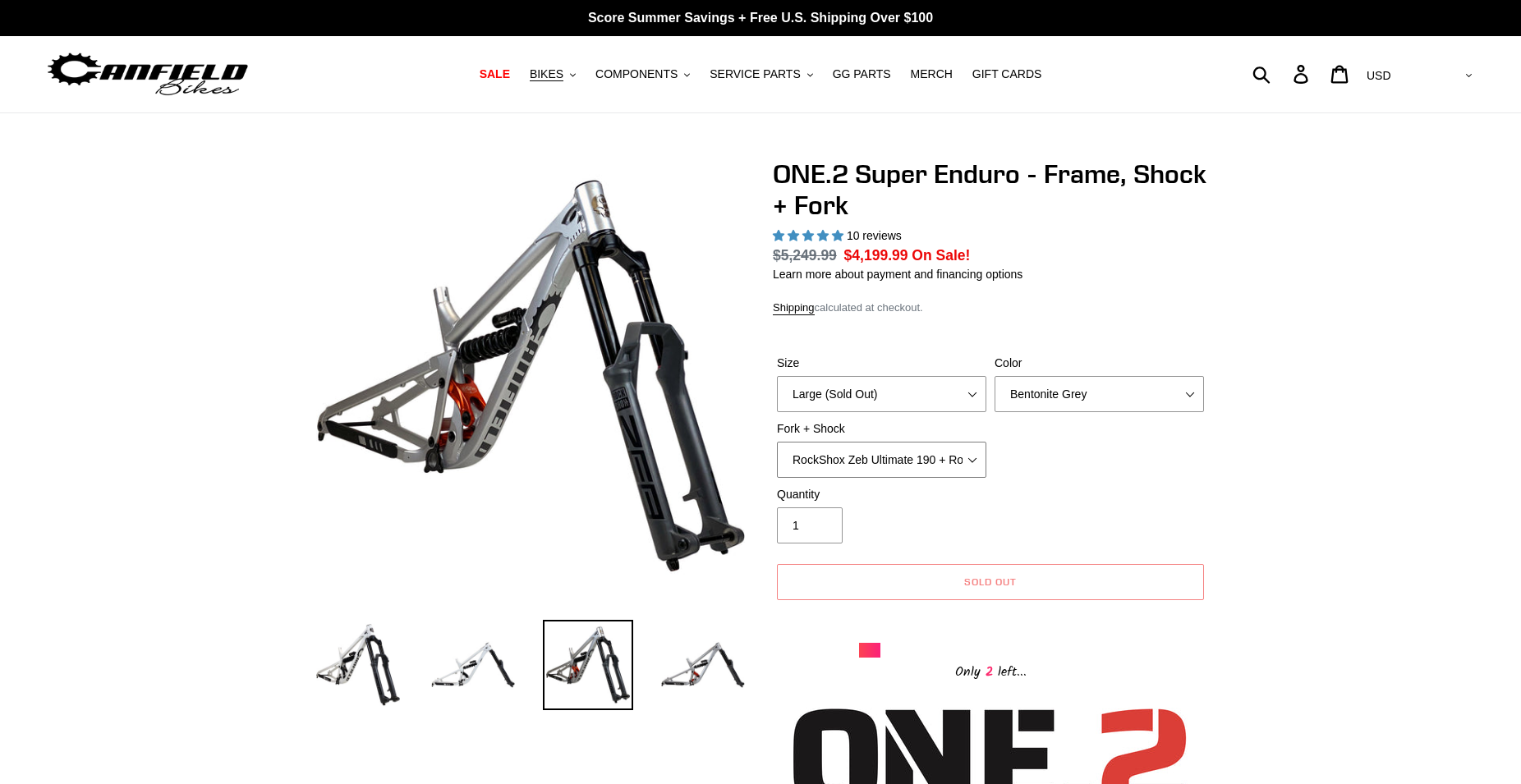
click at [777, 441] on select "RockShox Zeb Ultimate 190 + RockShox Vivid UltDH Coil 250x70" at bounding box center [881, 460] width 209 height 36
drag, startPoint x: 782, startPoint y: 176, endPoint x: 822, endPoint y: 177, distance: 40.0
click at [822, 177] on h1 "ONE.2 Super Enduro - Frame, Shock + Fork" at bounding box center [991, 190] width 435 height 63
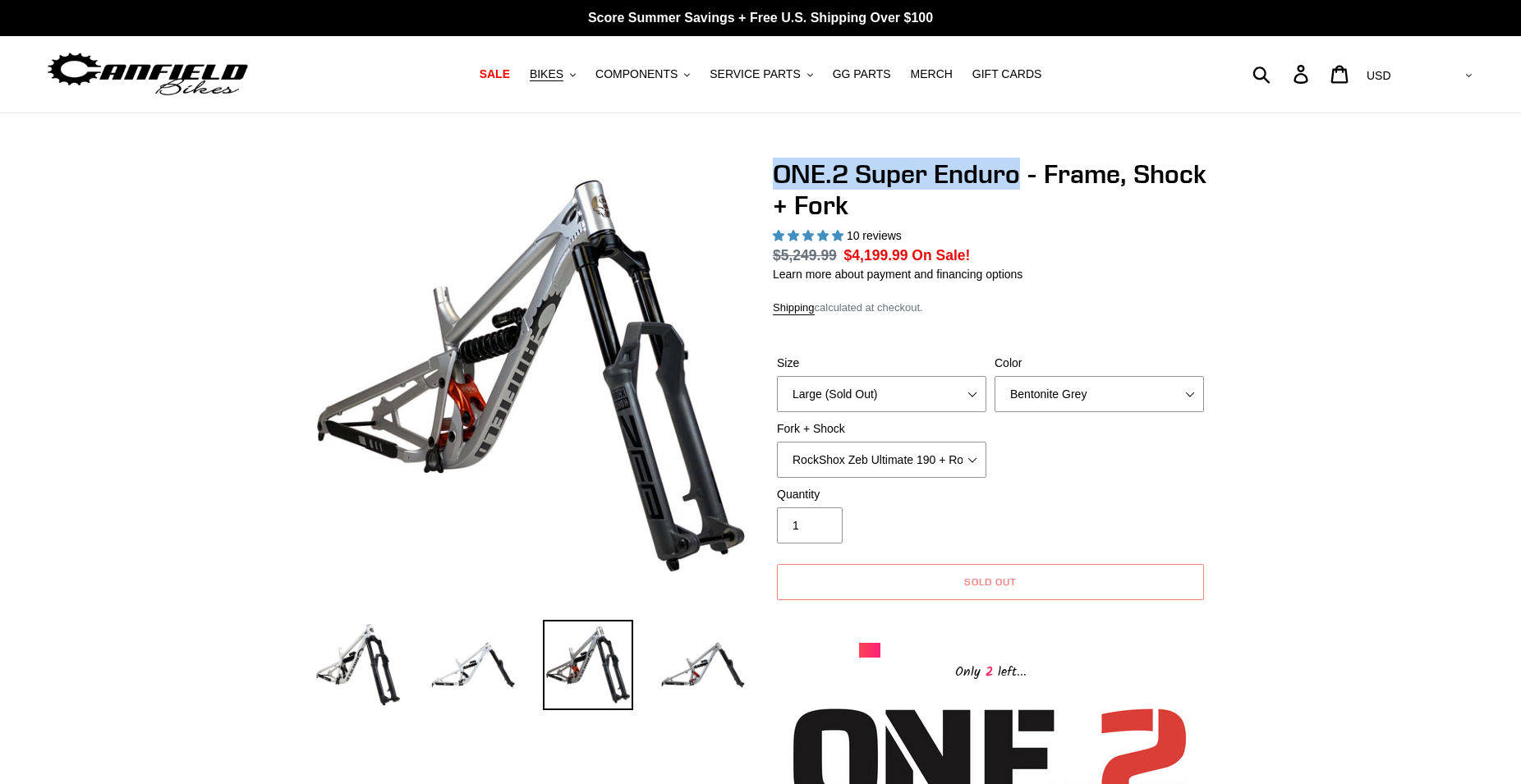
drag, startPoint x: 766, startPoint y: 177, endPoint x: 1017, endPoint y: 183, distance: 251.1
